Goal: Task Accomplishment & Management: Complete application form

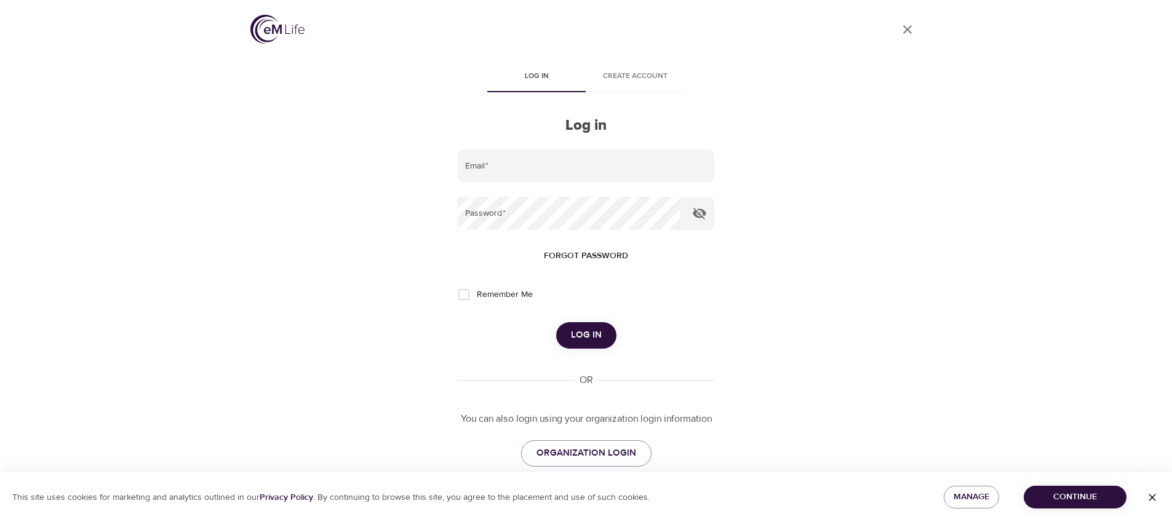
scroll to position [23, 0]
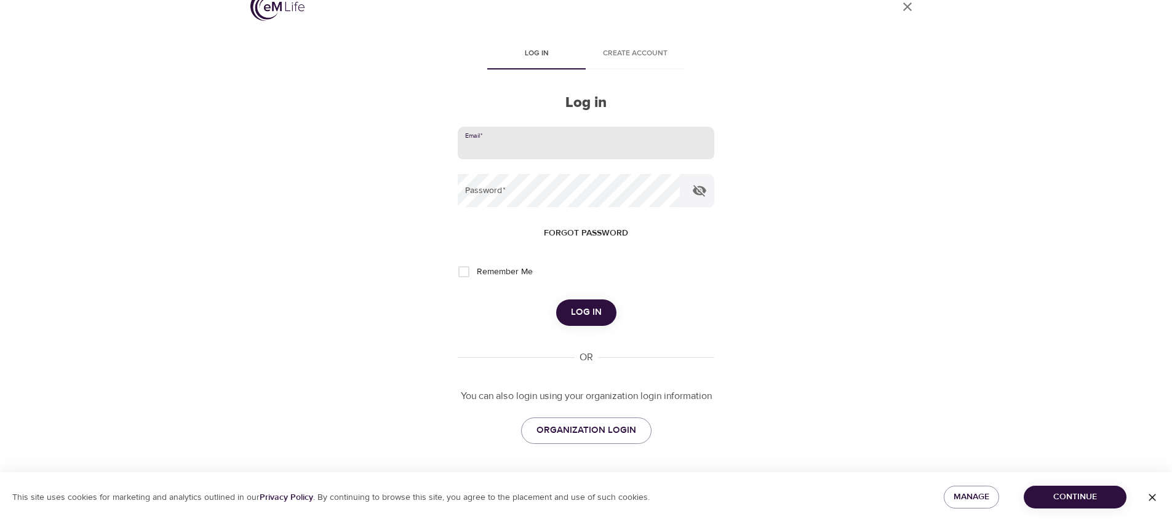
click at [588, 134] on input "email" at bounding box center [586, 143] width 256 height 33
type input "[EMAIL_ADDRESS][DOMAIN_NAME]"
click at [556, 300] on button "Log in" at bounding box center [586, 313] width 60 height 26
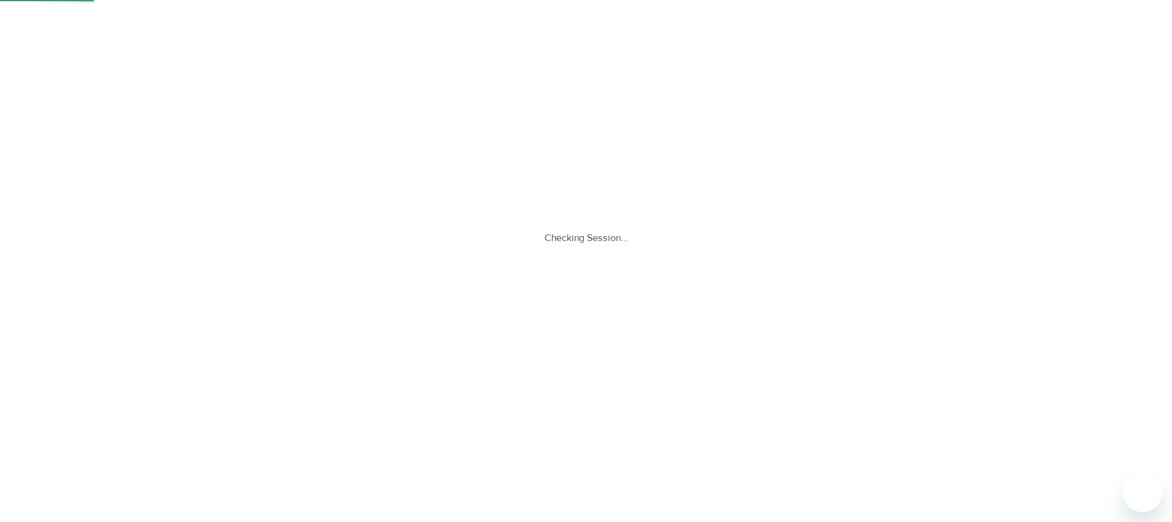
scroll to position [0, 0]
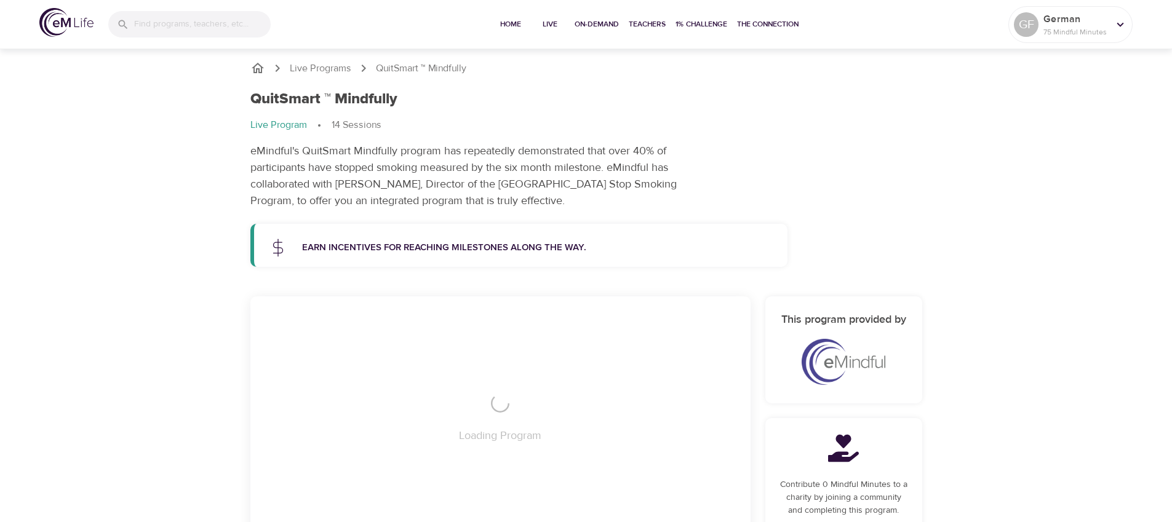
scroll to position [39, 0]
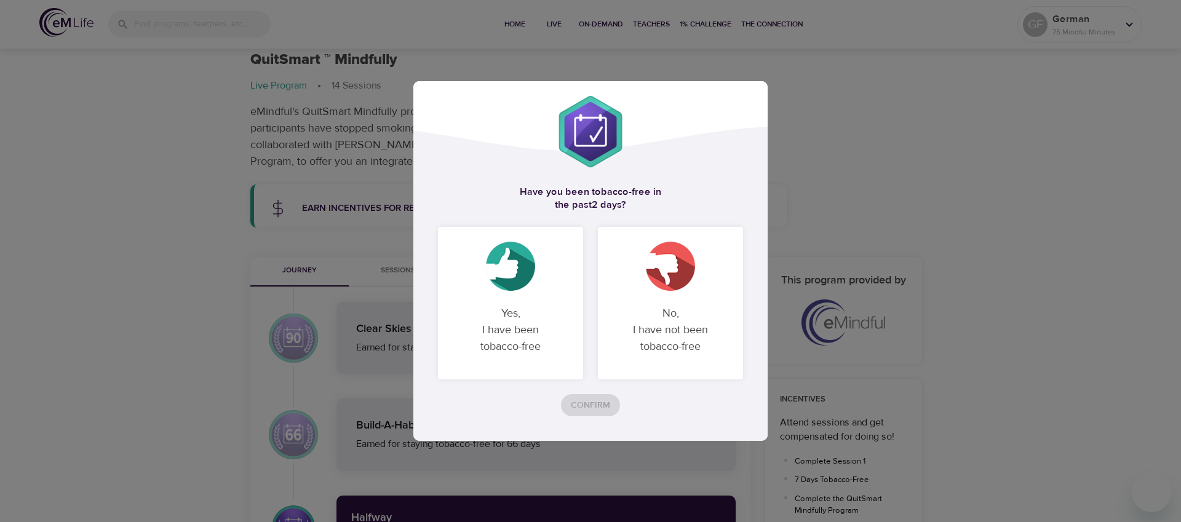
click at [668, 284] on img at bounding box center [670, 266] width 49 height 49
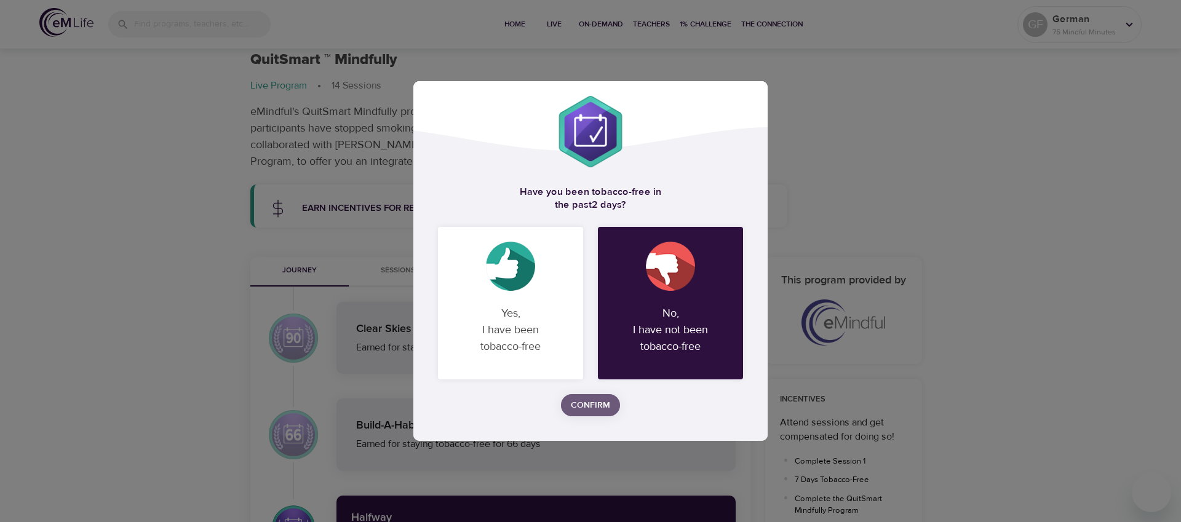
click at [597, 402] on span "Confirm" at bounding box center [590, 405] width 39 height 15
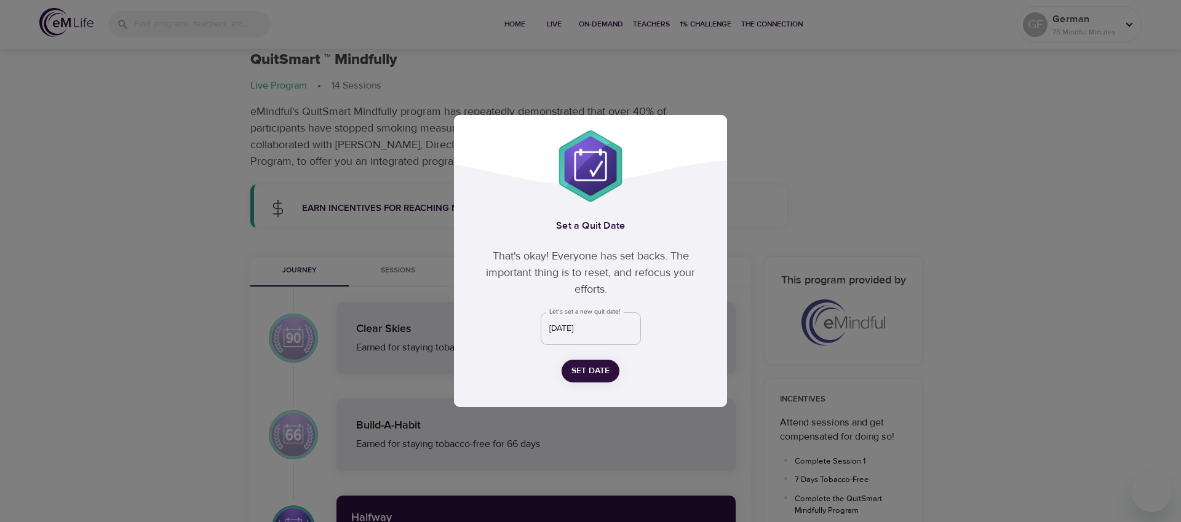
click at [595, 373] on span "Set Date" at bounding box center [591, 371] width 38 height 15
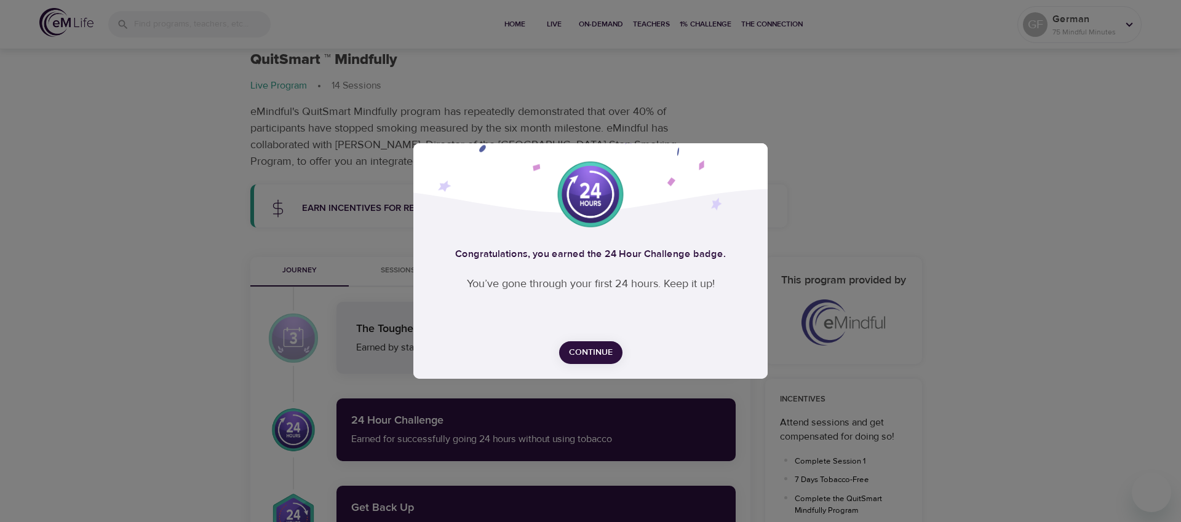
click at [601, 351] on span "Continue" at bounding box center [591, 352] width 44 height 15
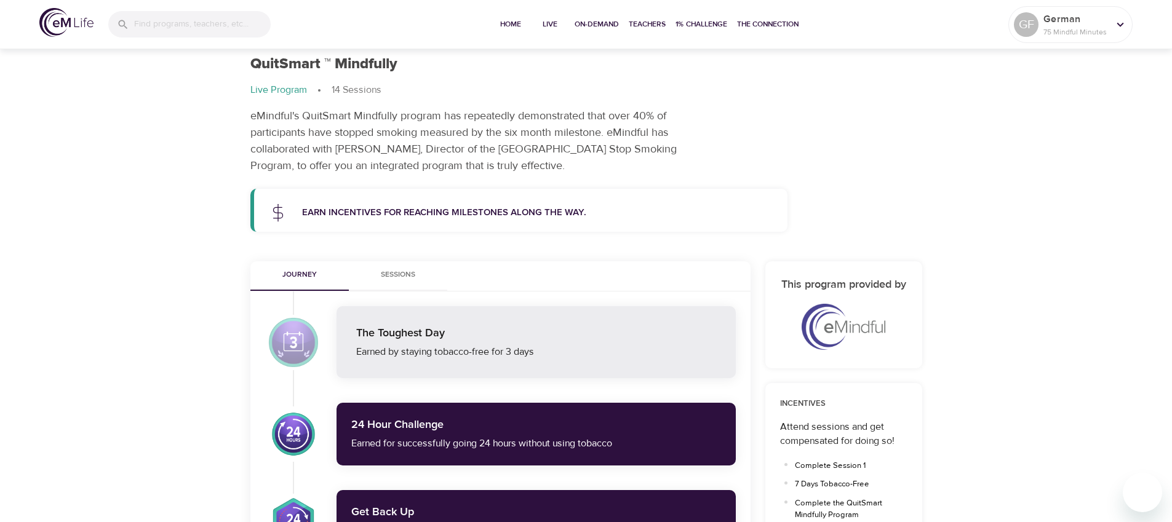
scroll to position [0, 0]
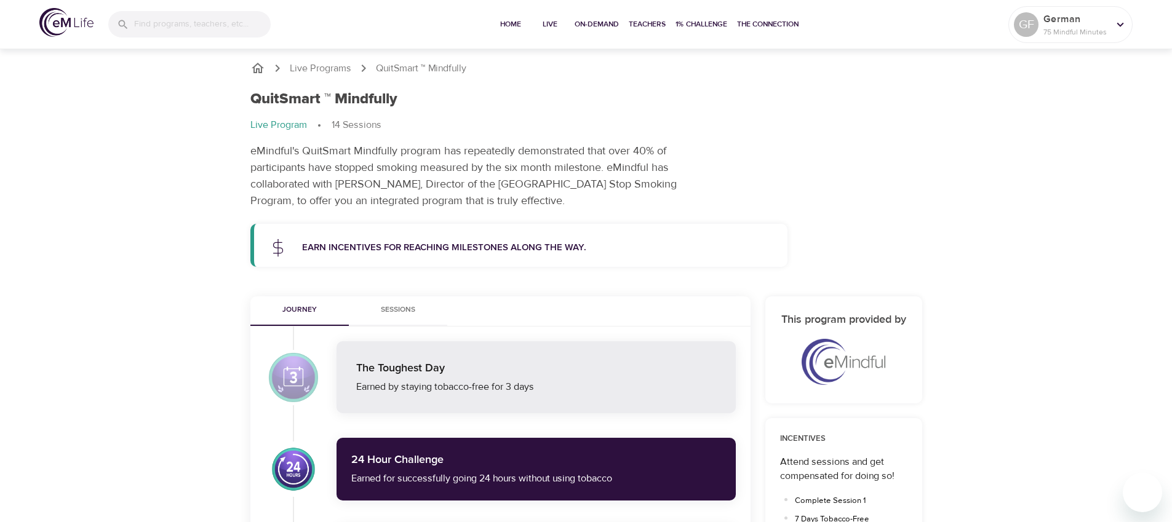
click at [60, 22] on img at bounding box center [66, 22] width 54 height 29
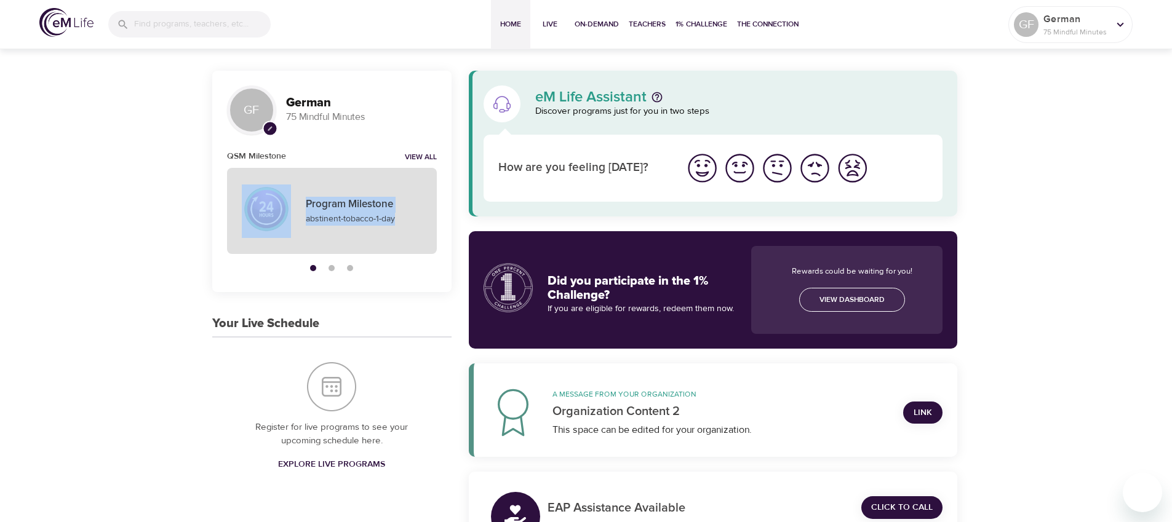
drag, startPoint x: 367, startPoint y: 236, endPoint x: 271, endPoint y: 230, distance: 96.2
click at [271, 230] on div "Program Milestone abstinent-tobacco-1-day" at bounding box center [331, 210] width 195 height 71
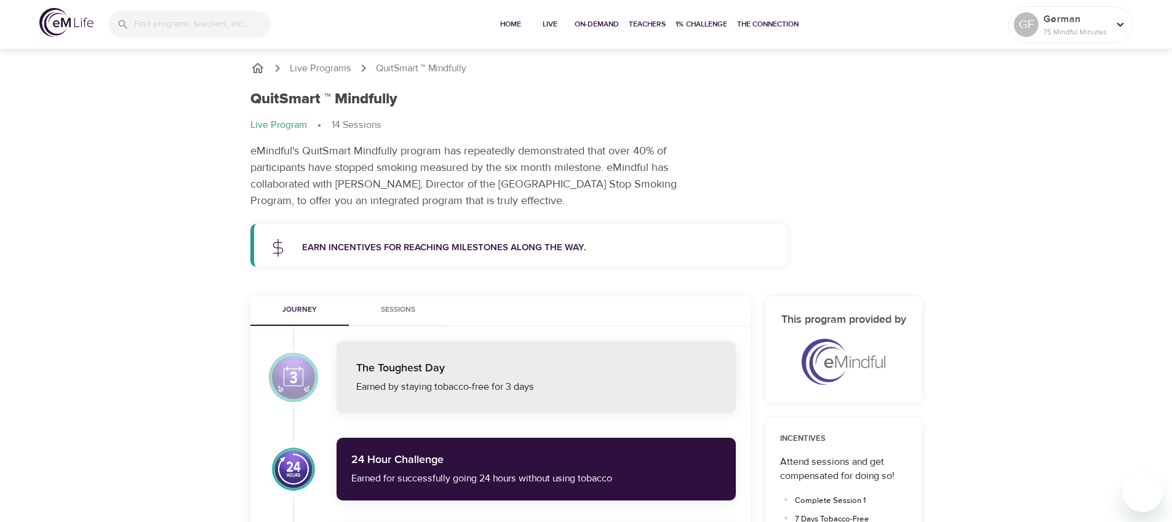
click at [393, 311] on span "Sessions" at bounding box center [398, 310] width 84 height 13
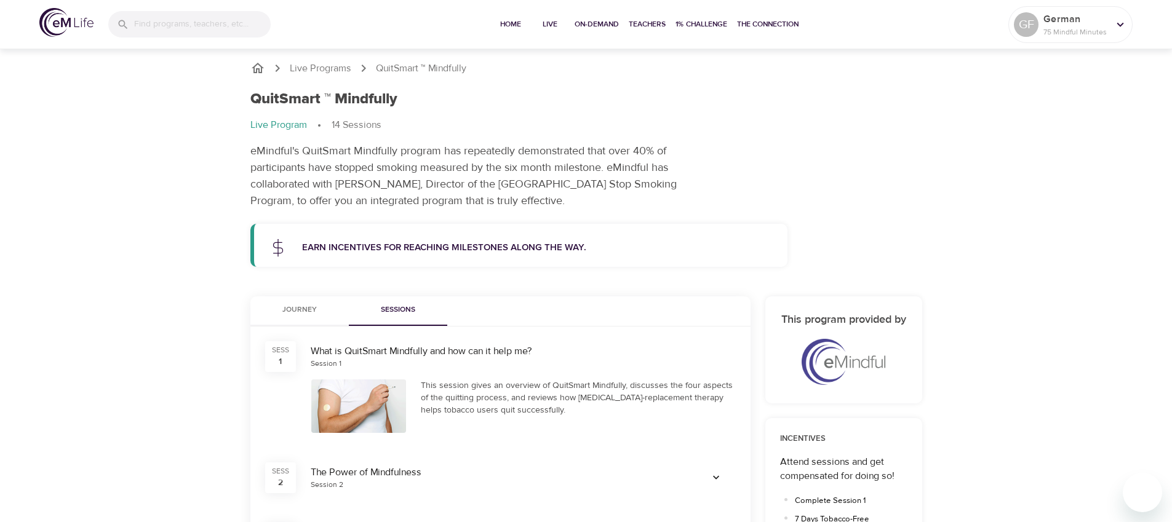
click at [300, 309] on span "Journey" at bounding box center [300, 310] width 84 height 13
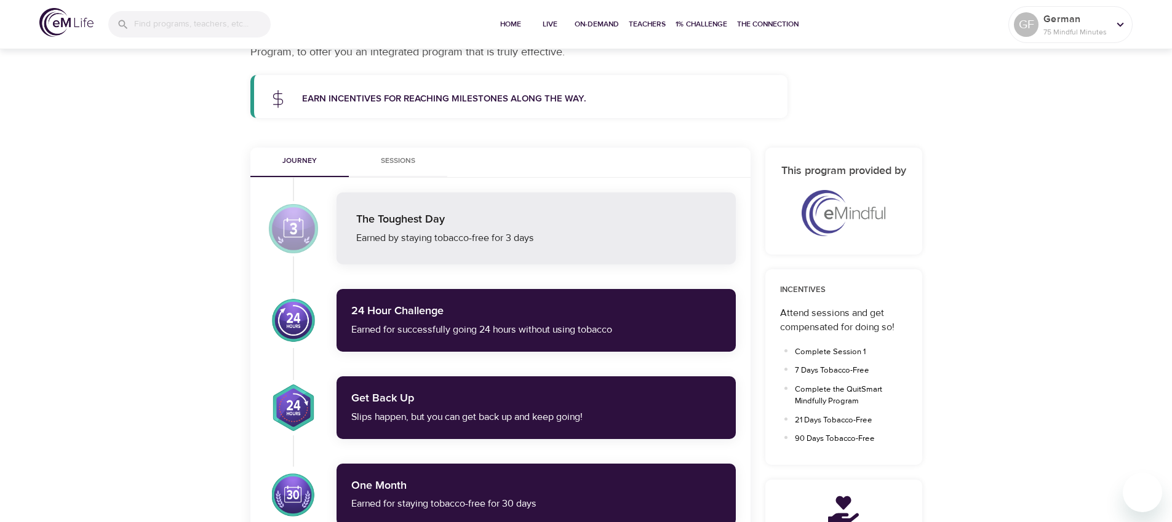
scroll to position [364, 0]
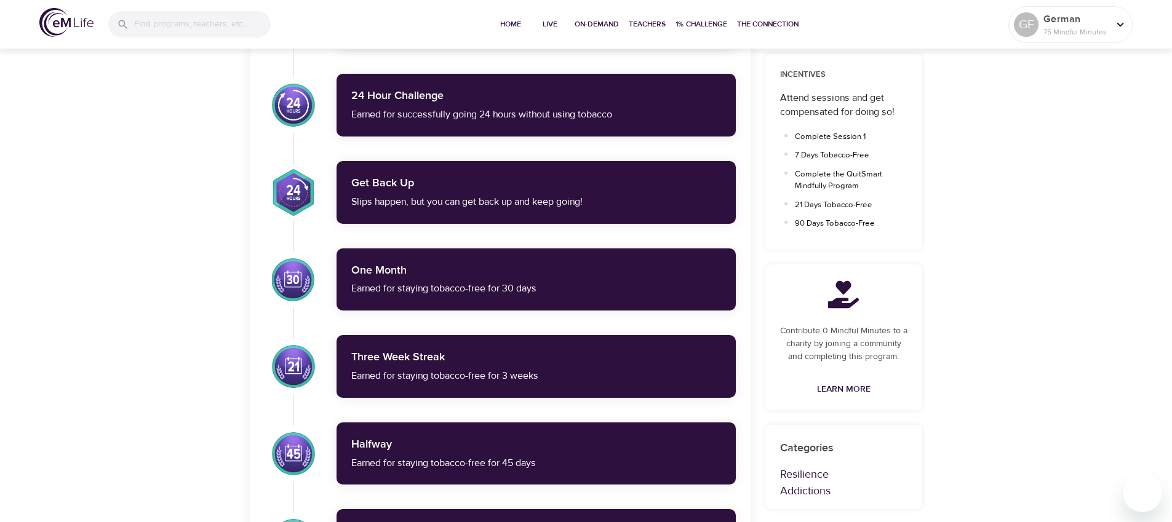
click at [460, 359] on div "Three Week Streak" at bounding box center [536, 358] width 370 height 16
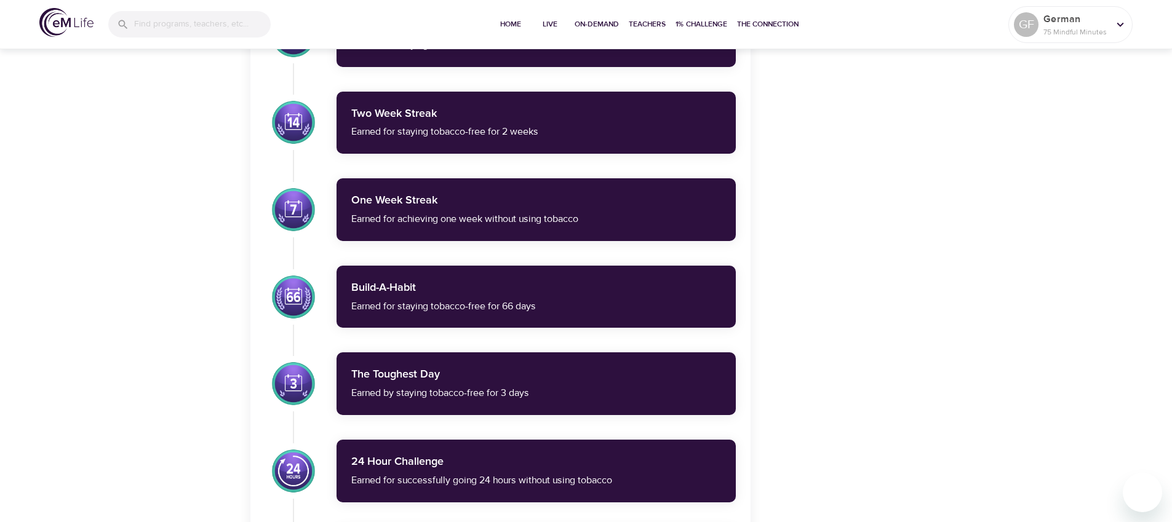
scroll to position [345, 0]
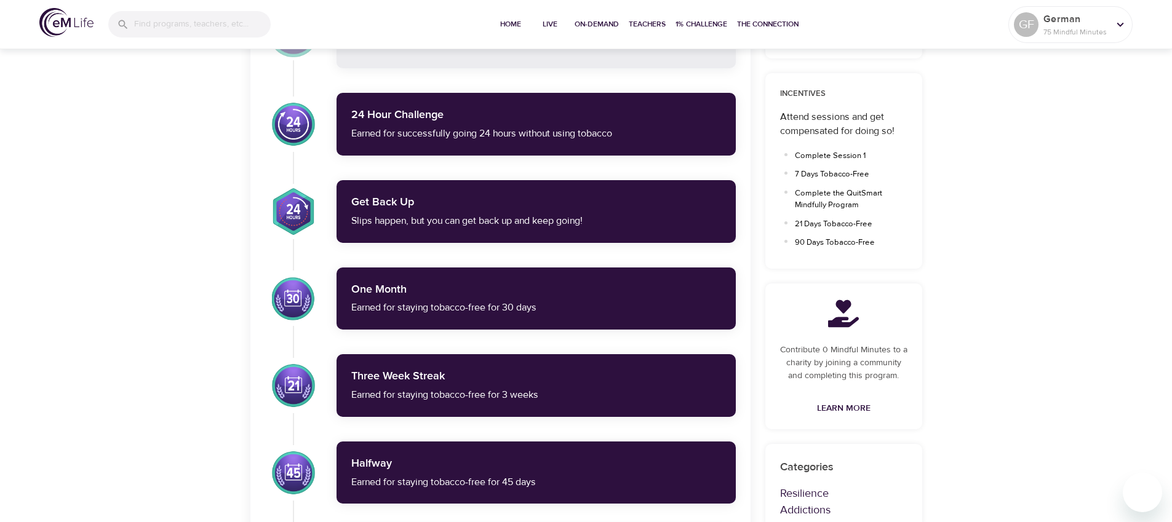
drag, startPoint x: 1122, startPoint y: 31, endPoint x: 1116, endPoint y: -6, distance: 37.3
click at [56, 21] on img at bounding box center [66, 22] width 54 height 29
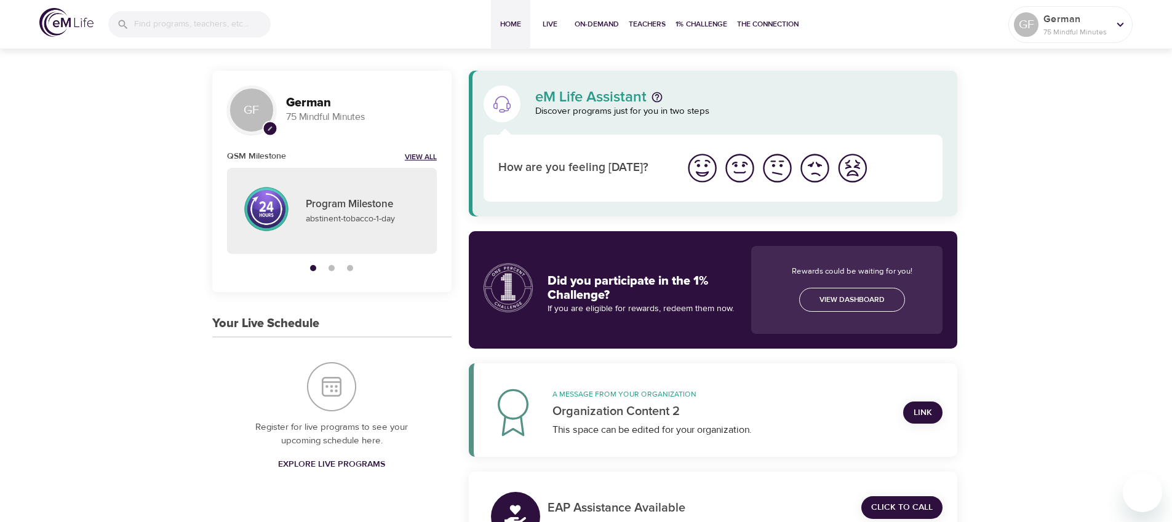
click at [420, 154] on link "View All" at bounding box center [421, 158] width 32 height 10
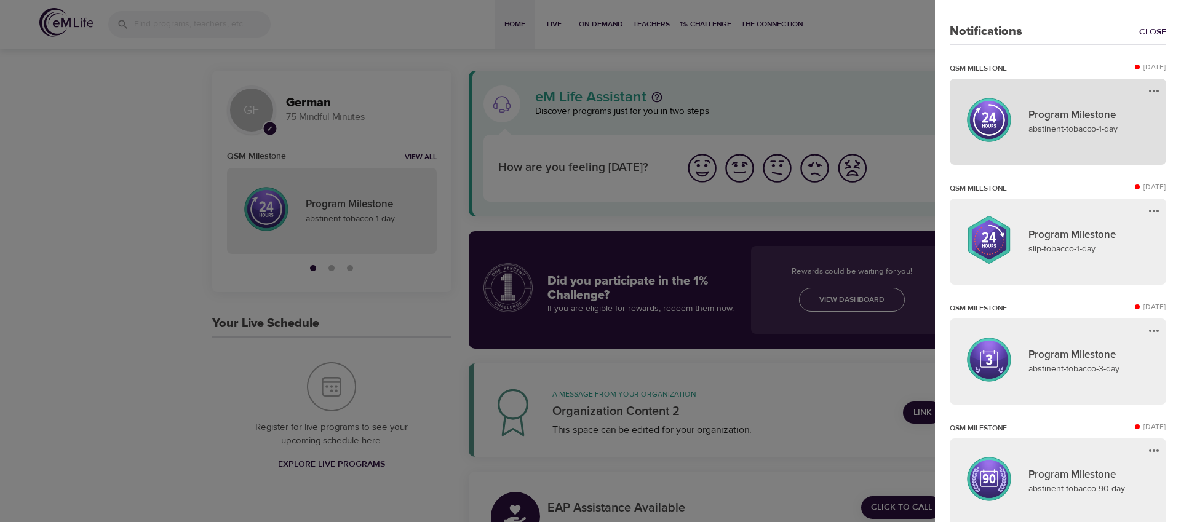
click at [1061, 110] on p "Program Milestone" at bounding box center [1090, 116] width 123 height 16
